Goal: Information Seeking & Learning: Understand process/instructions

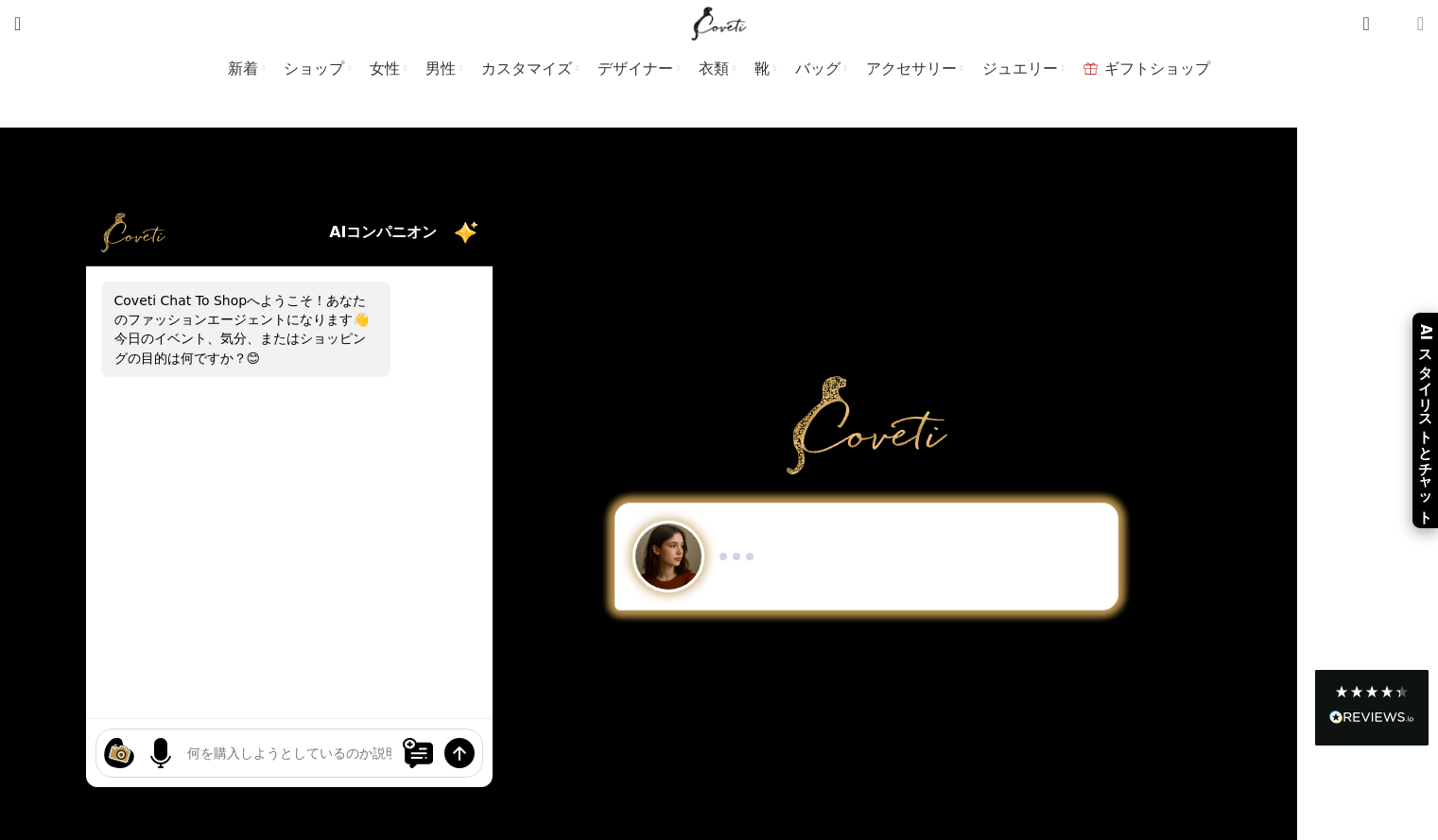
click at [1408, 34] on link "Login / Register" at bounding box center [1421, 23] width 25 height 38
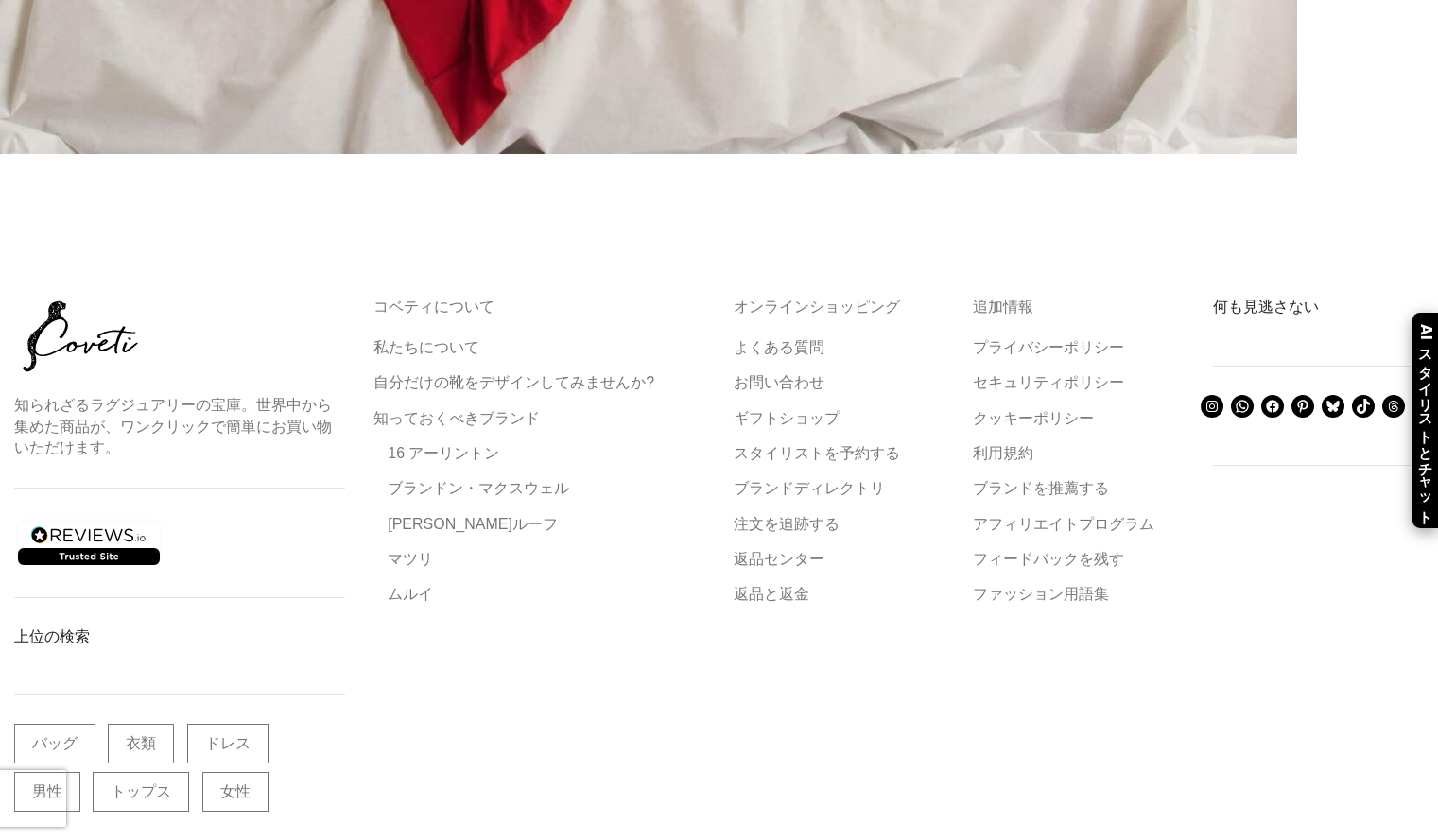
scroll to position [1188, 0]
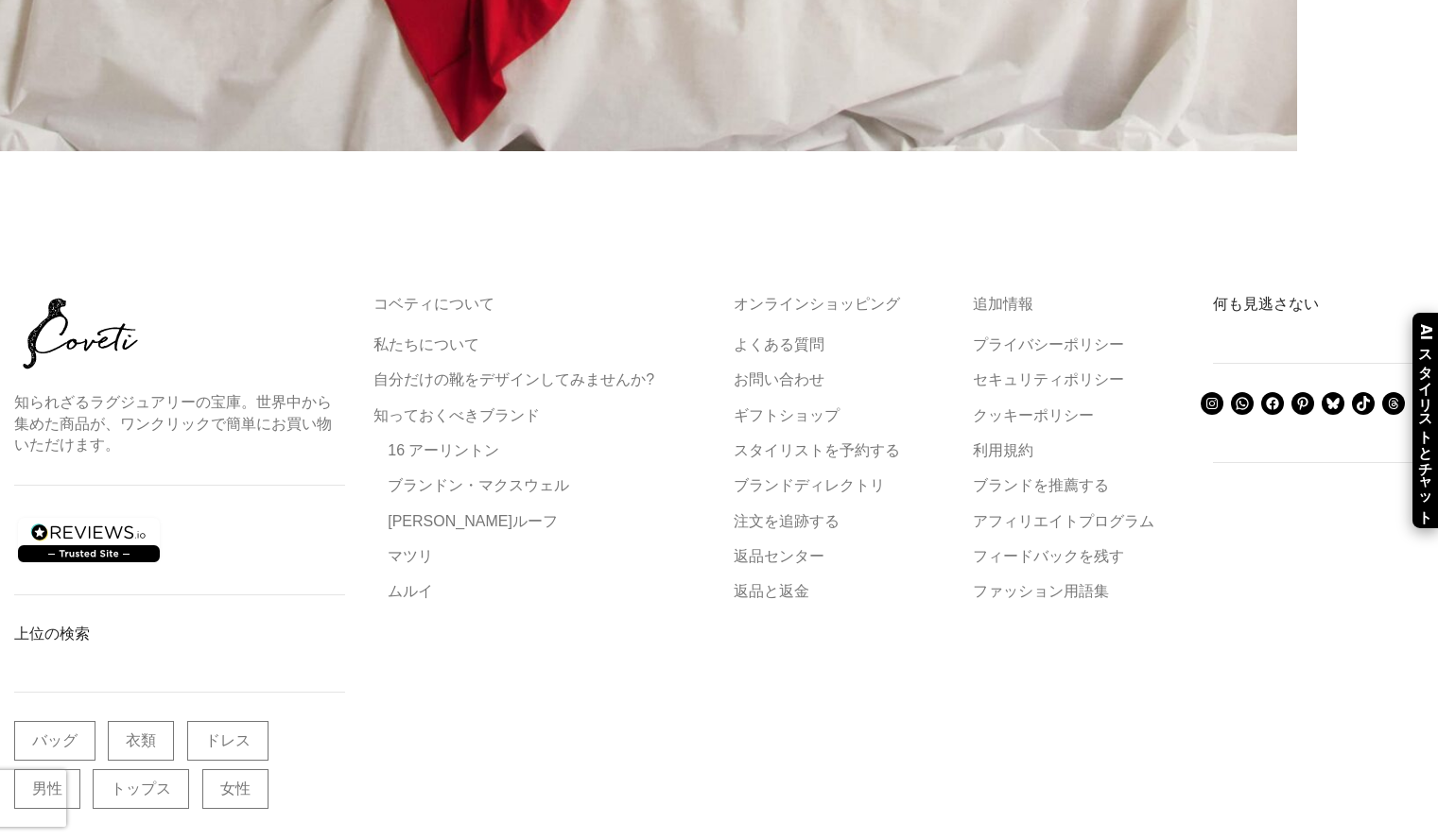
click at [768, 583] on font "返品と返金" at bounding box center [771, 591] width 76 height 16
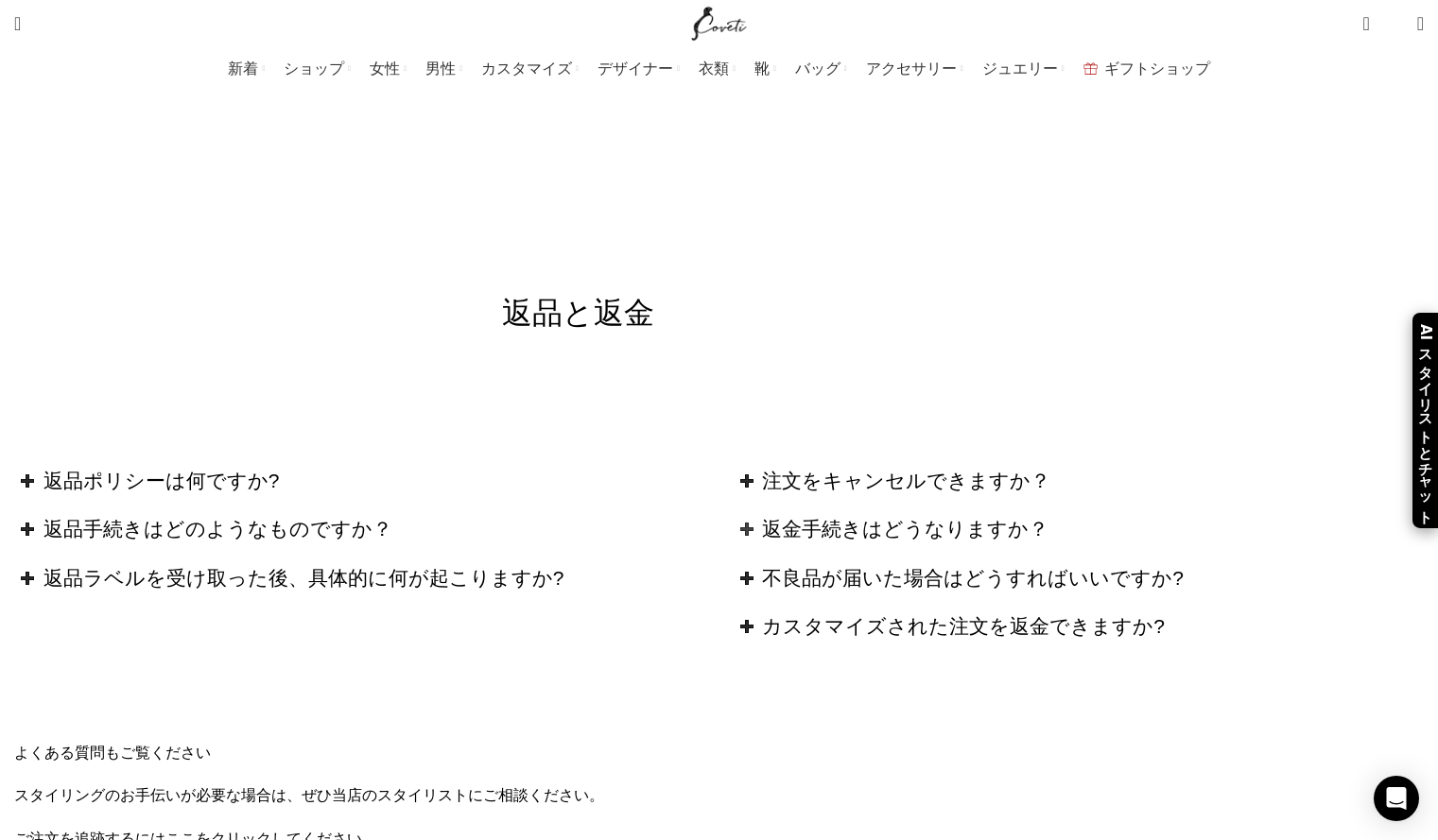
click at [912, 518] on font "返金手続きはどうなりますか？" at bounding box center [904, 529] width 286 height 21
